Goal: Use online tool/utility: Utilize a website feature to perform a specific function

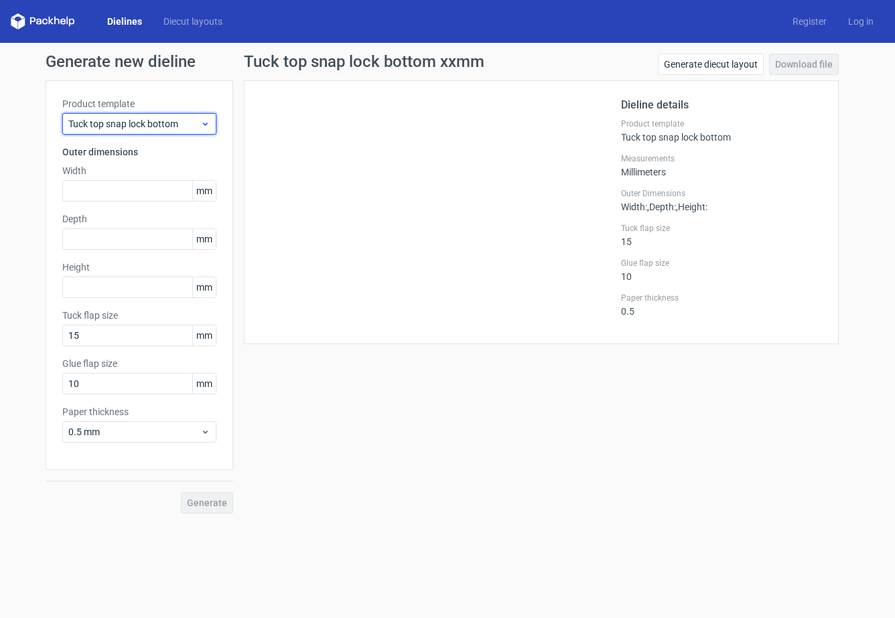
click at [208, 123] on icon at bounding box center [205, 124] width 10 height 11
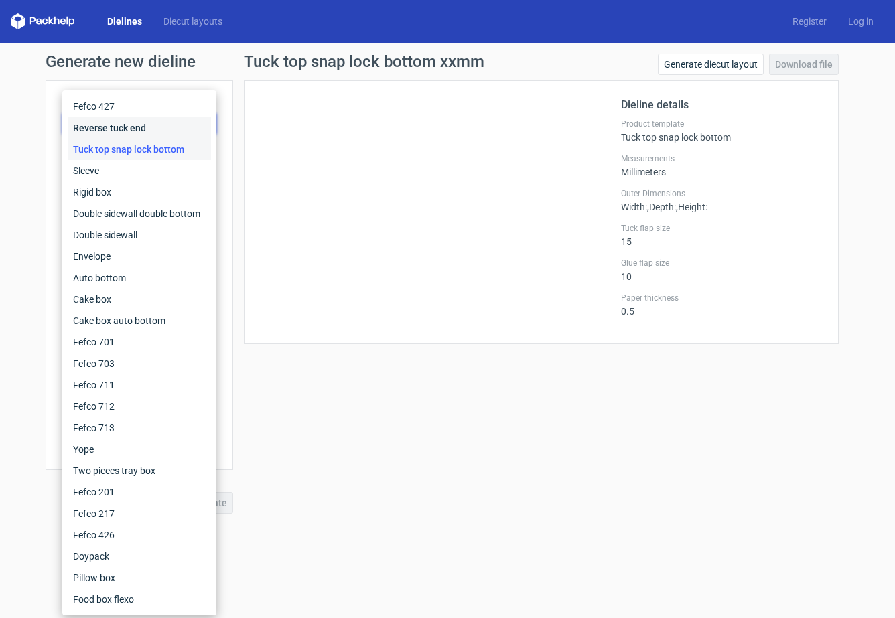
click at [208, 123] on div "Reverse tuck end" at bounding box center [139, 127] width 143 height 21
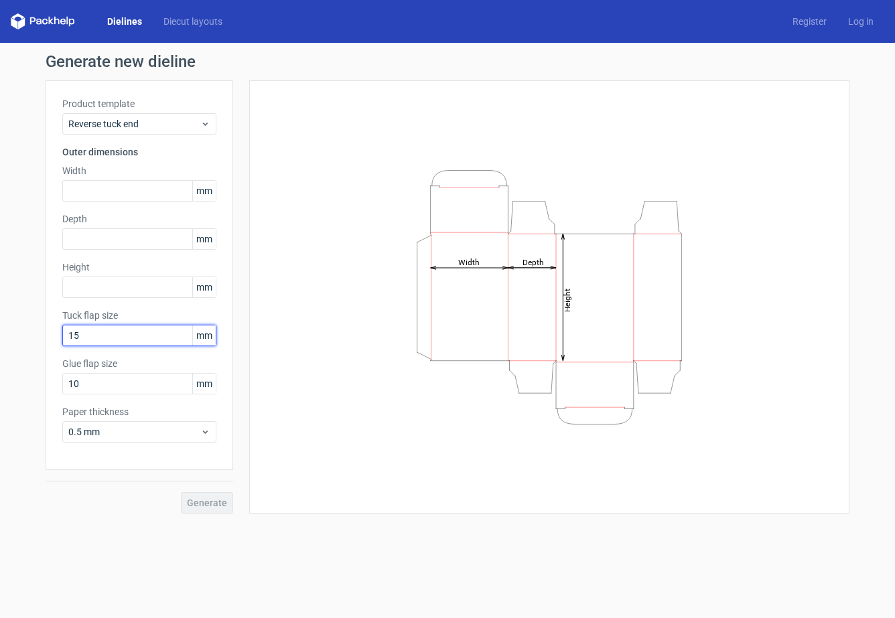
click at [128, 332] on input "15" at bounding box center [139, 335] width 154 height 21
type input "20"
click at [118, 382] on input "10" at bounding box center [139, 383] width 154 height 21
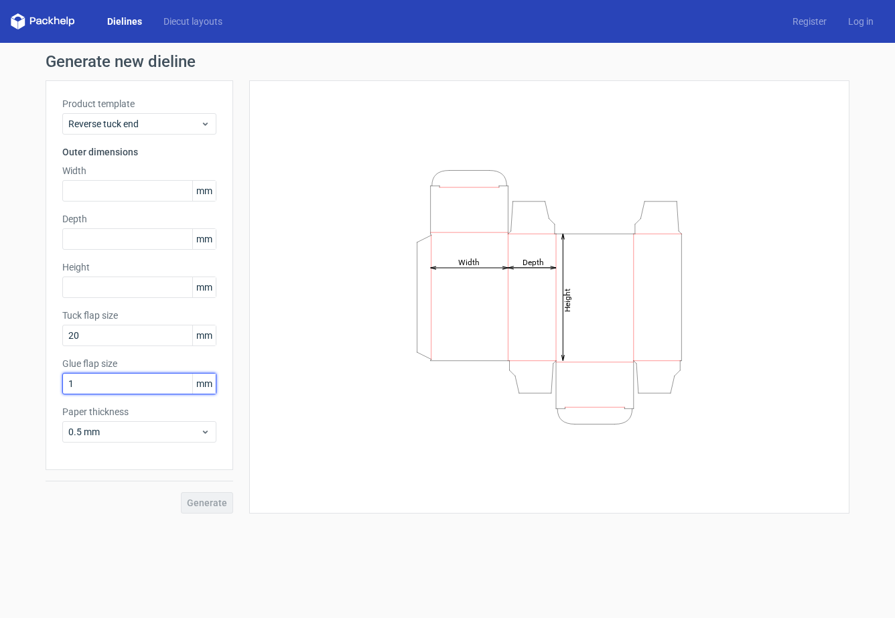
type input "12"
click at [119, 425] on div "0.5 mm" at bounding box center [139, 431] width 154 height 21
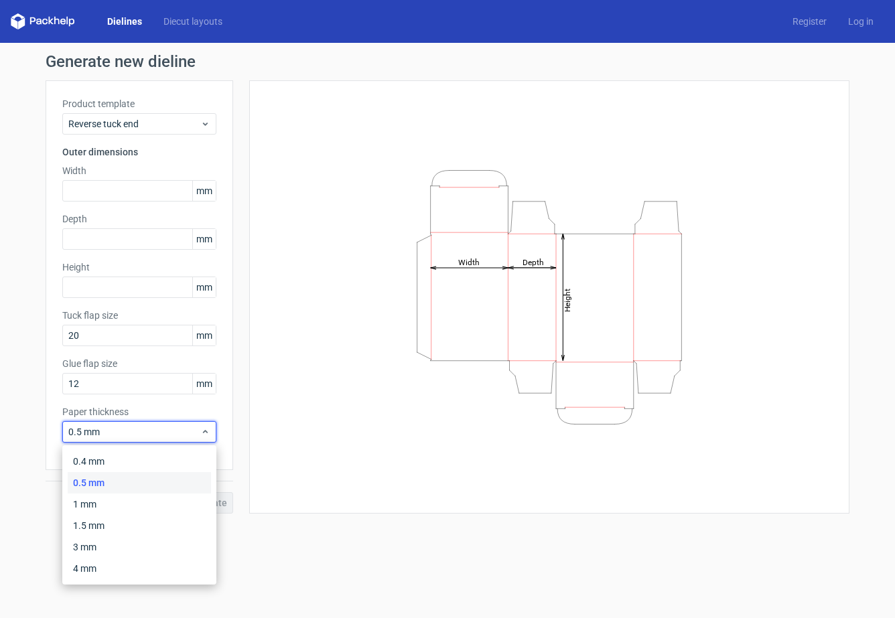
click at [100, 480] on div "0.5 mm" at bounding box center [139, 482] width 143 height 21
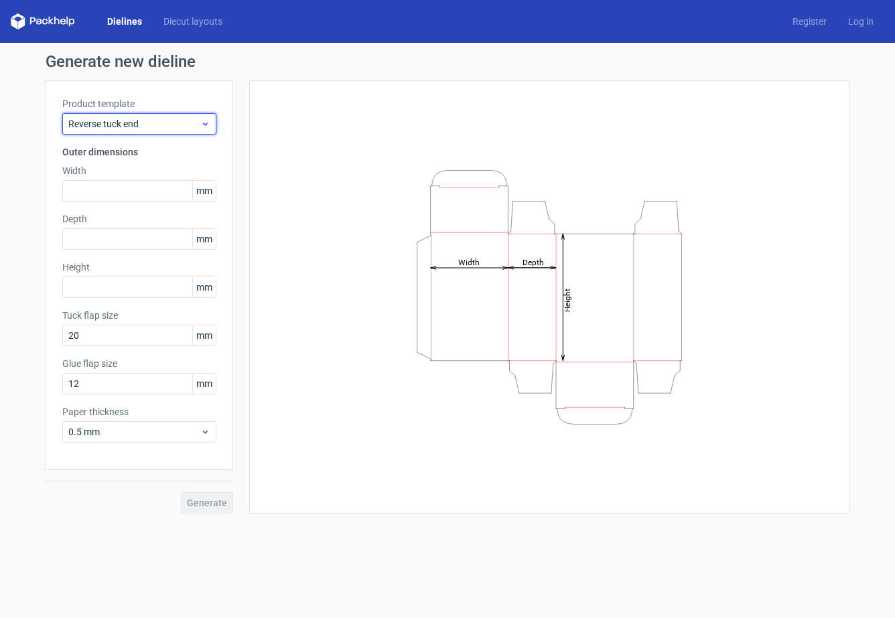
click at [204, 122] on icon at bounding box center [205, 124] width 10 height 11
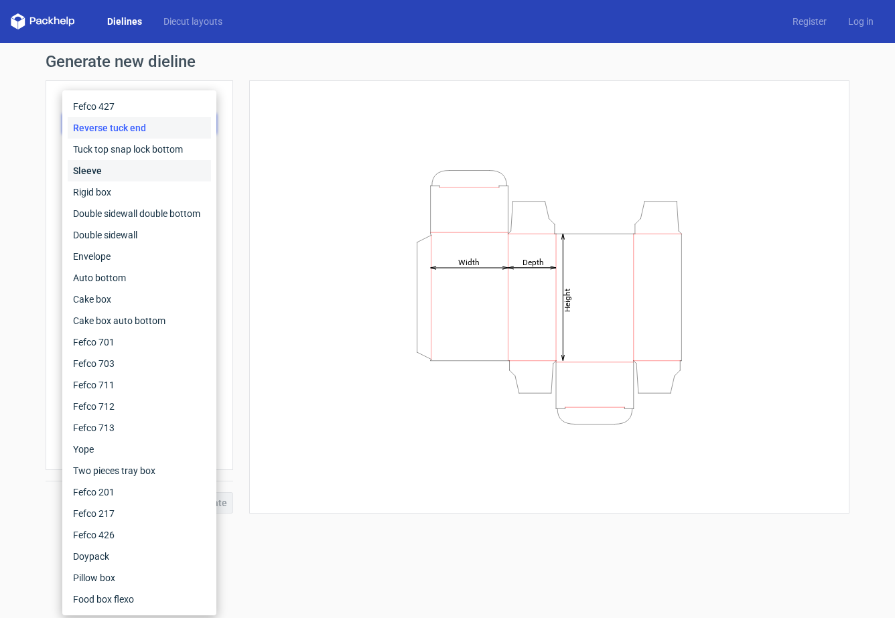
click at [151, 172] on div "Sleeve" at bounding box center [139, 170] width 143 height 21
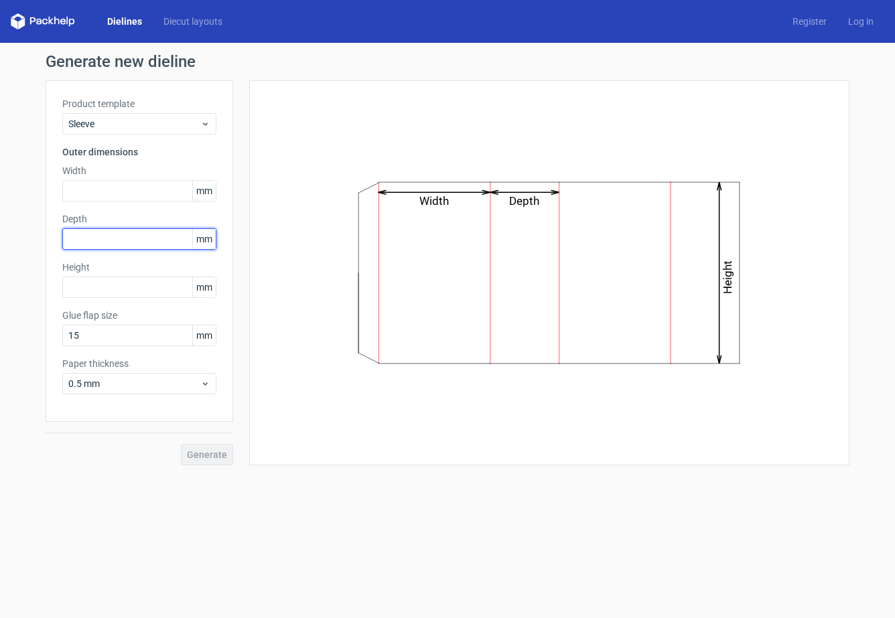
click at [156, 238] on input "text" at bounding box center [139, 238] width 154 height 21
type input "150"
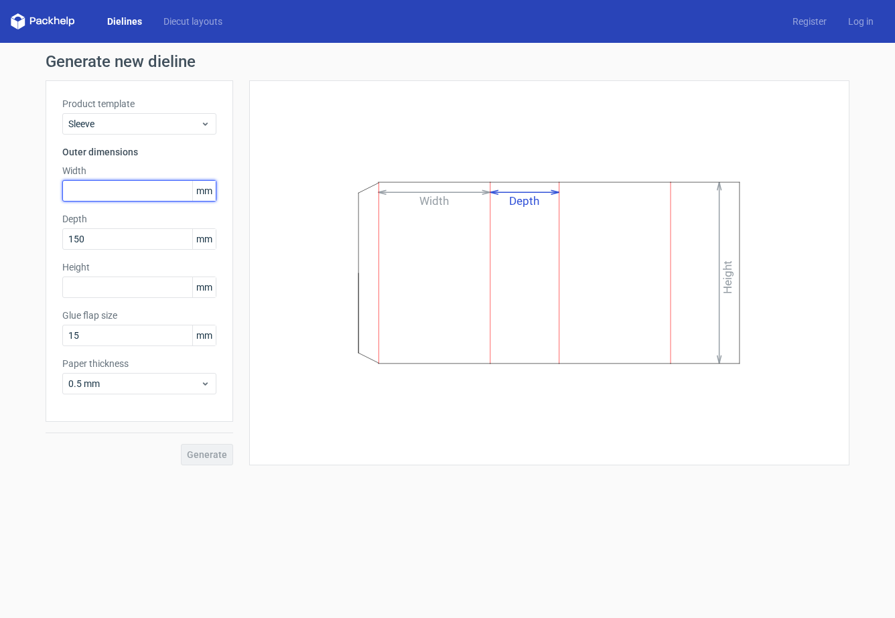
click at [88, 194] on input "text" at bounding box center [139, 190] width 154 height 21
type input "300"
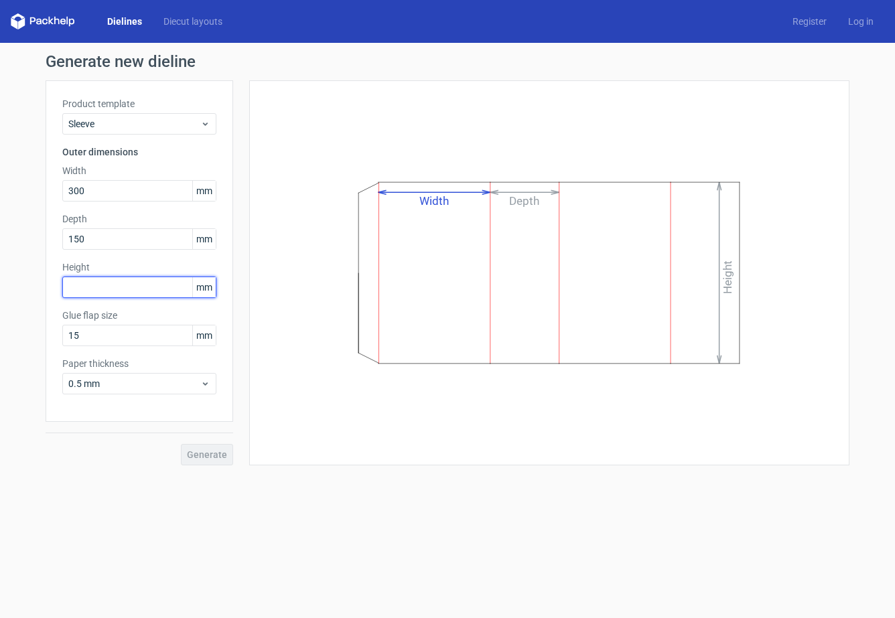
click at [117, 284] on input "text" at bounding box center [139, 287] width 154 height 21
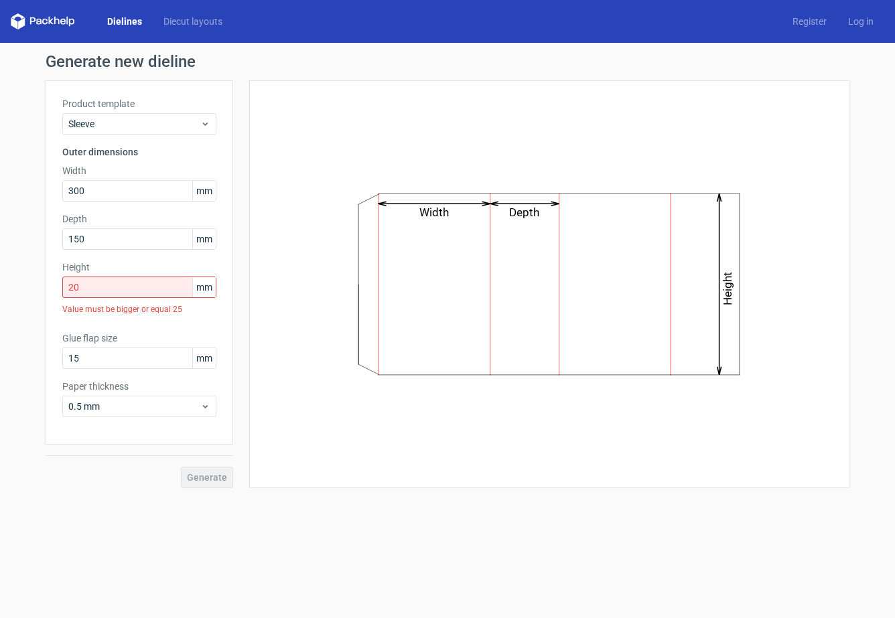
click at [206, 456] on div "Generate" at bounding box center [140, 467] width 188 height 44
click at [114, 290] on input "20" at bounding box center [139, 287] width 154 height 21
type input "200"
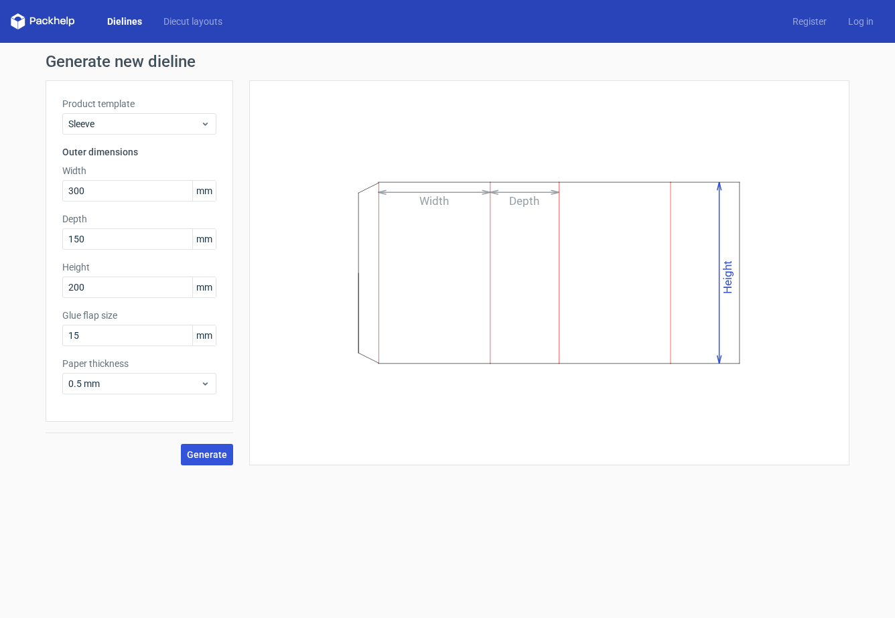
click at [208, 451] on span "Generate" at bounding box center [207, 454] width 40 height 9
